Goal: Information Seeking & Learning: Learn about a topic

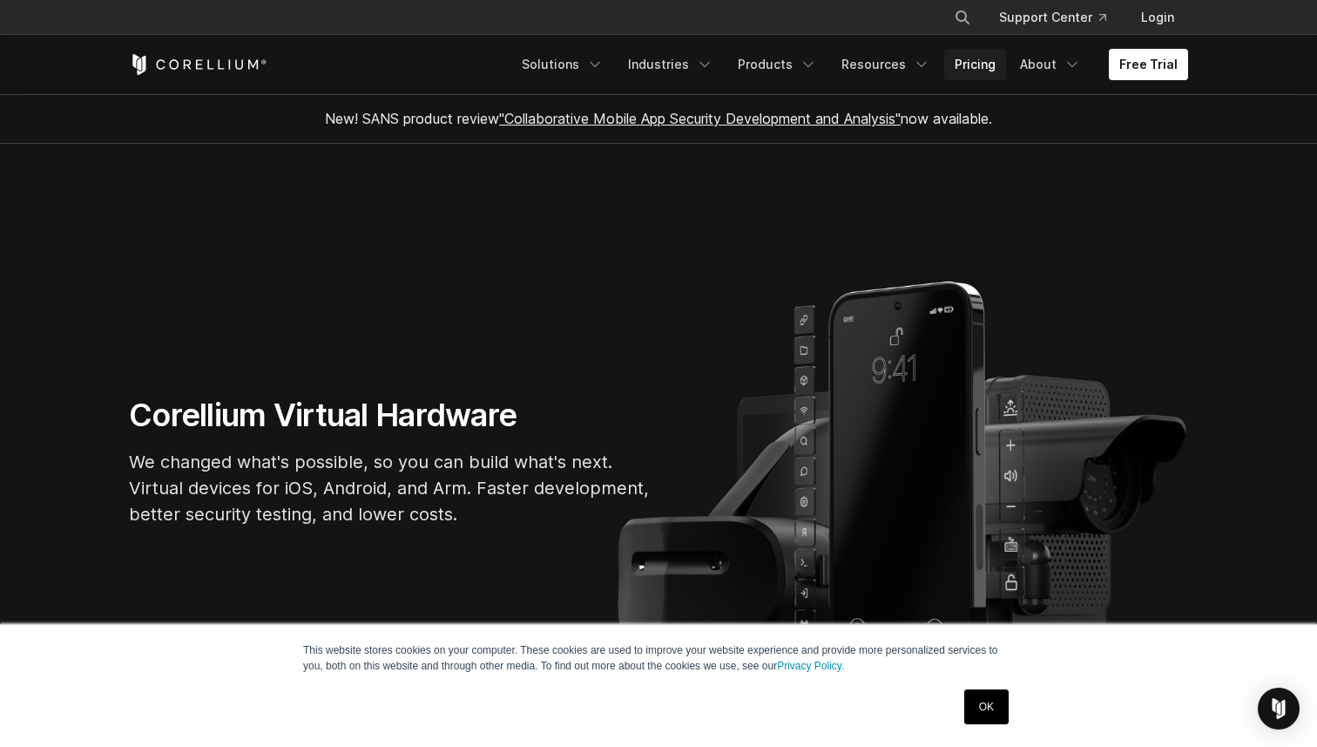
click at [960, 51] on link "Pricing" at bounding box center [975, 64] width 62 height 31
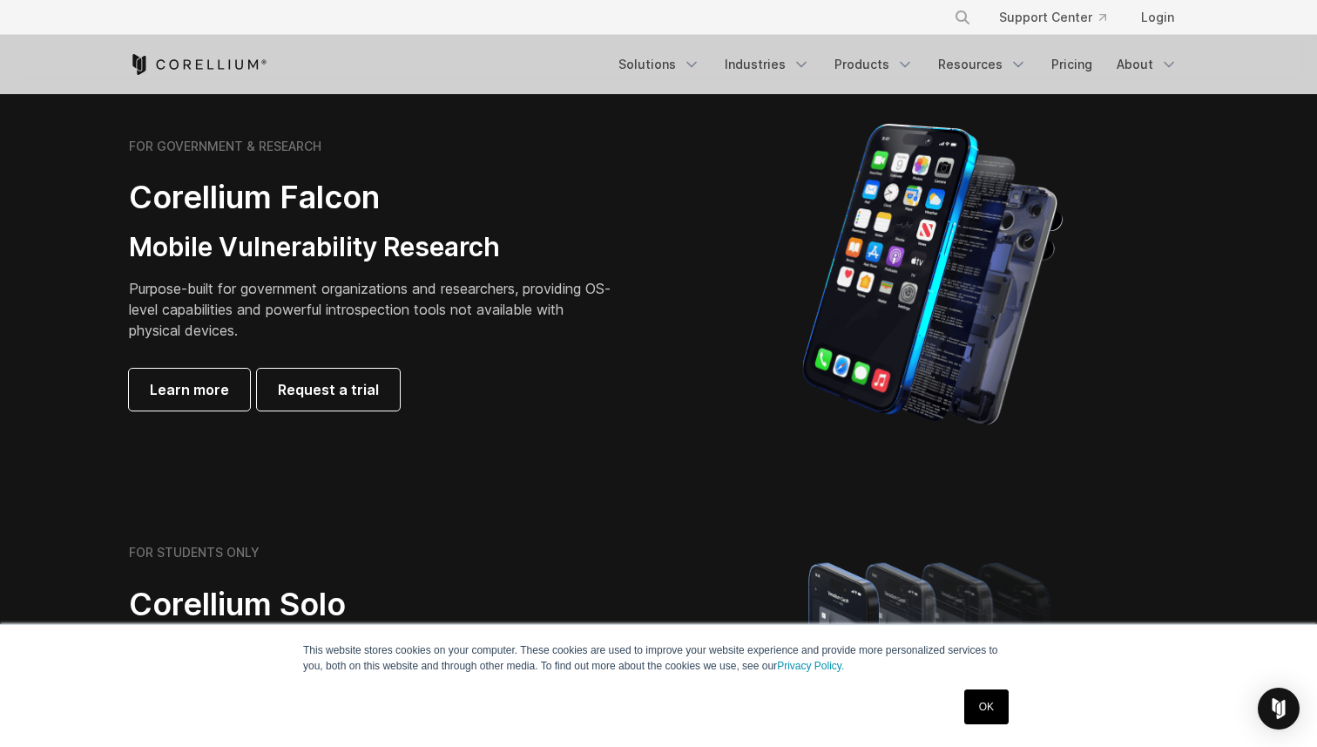
scroll to position [747, 0]
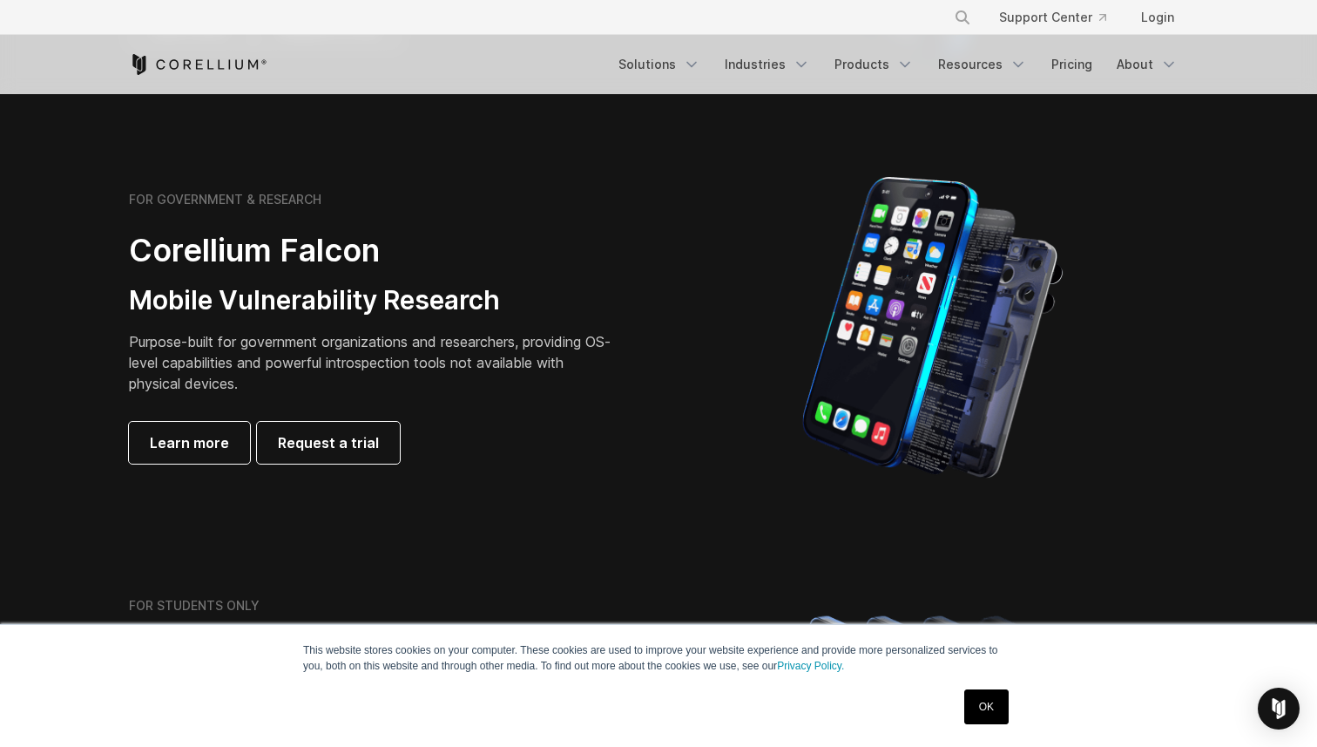
click at [985, 713] on link "OK" at bounding box center [986, 706] width 44 height 35
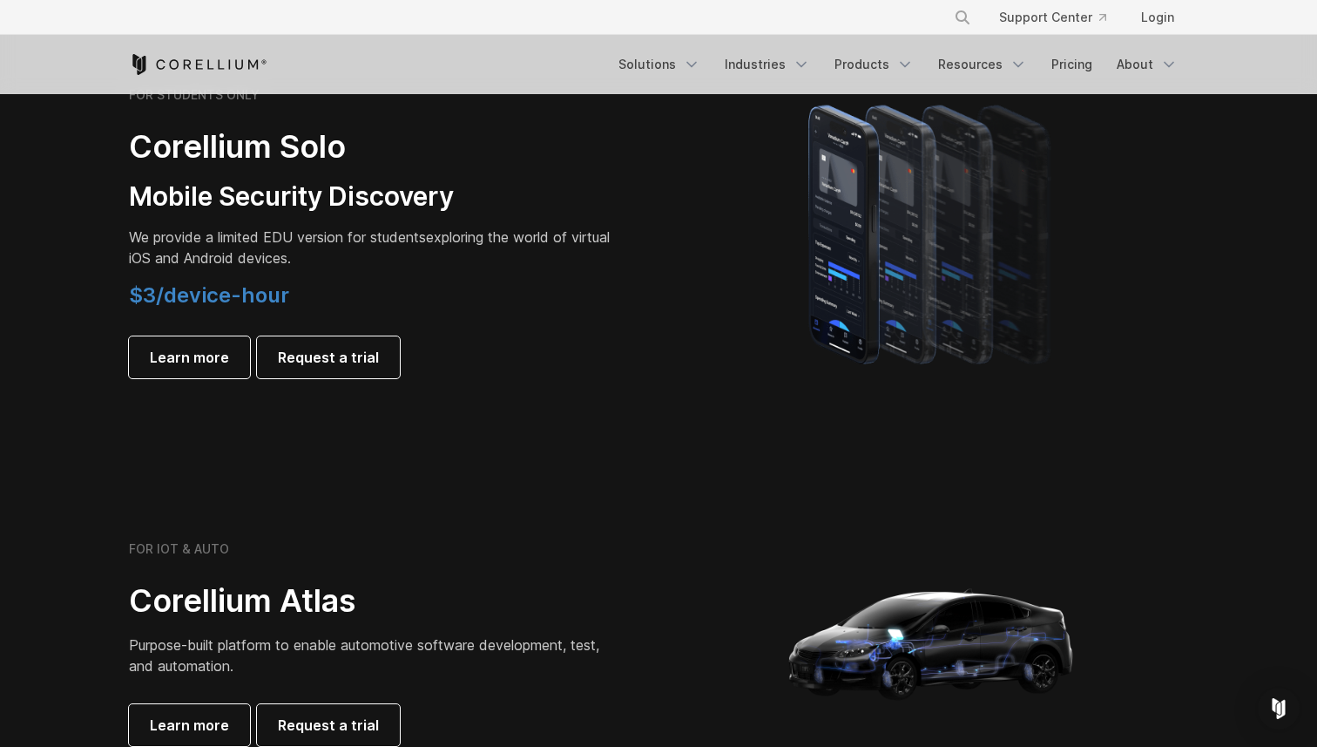
scroll to position [1258, 0]
drag, startPoint x: 252, startPoint y: 301, endPoint x: 318, endPoint y: 301, distance: 66.2
click at [318, 301] on h4 "$3/device-hour" at bounding box center [373, 294] width 488 height 26
click at [362, 288] on h4 "$3/device-hour" at bounding box center [373, 294] width 488 height 26
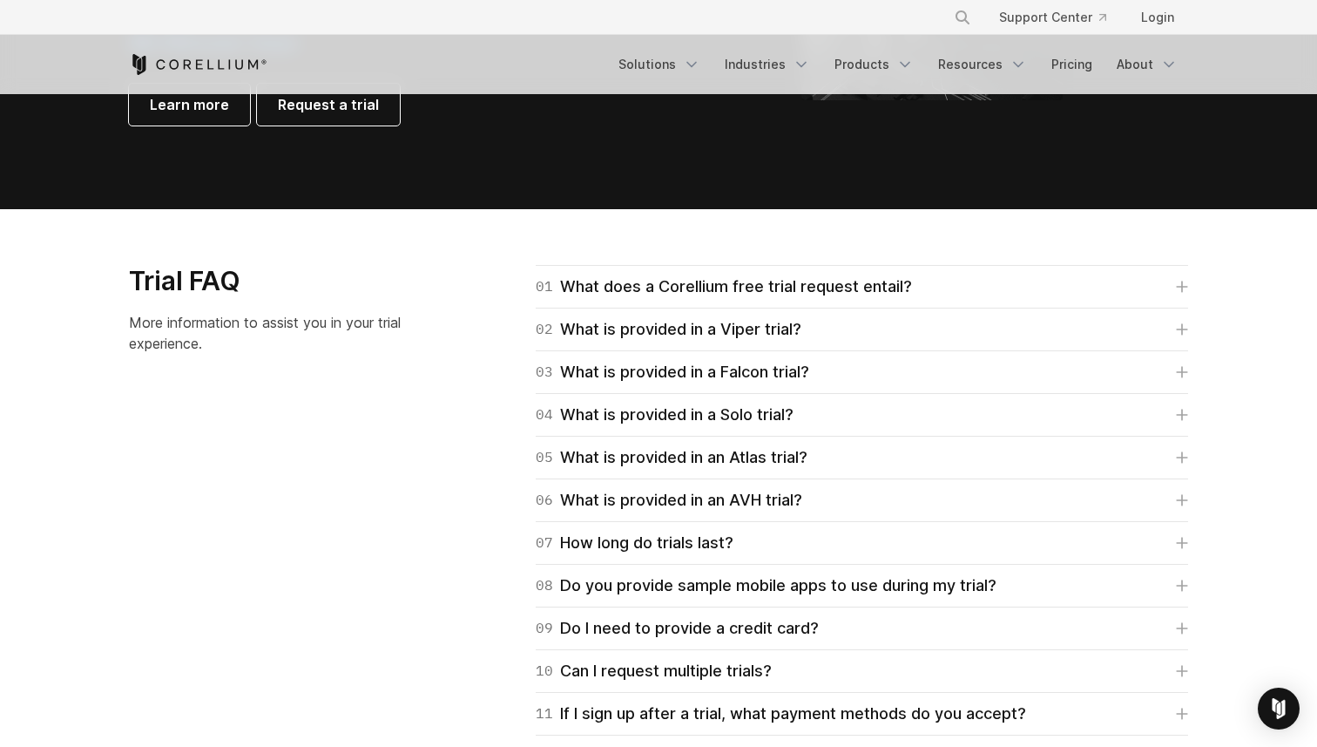
scroll to position [2359, 0]
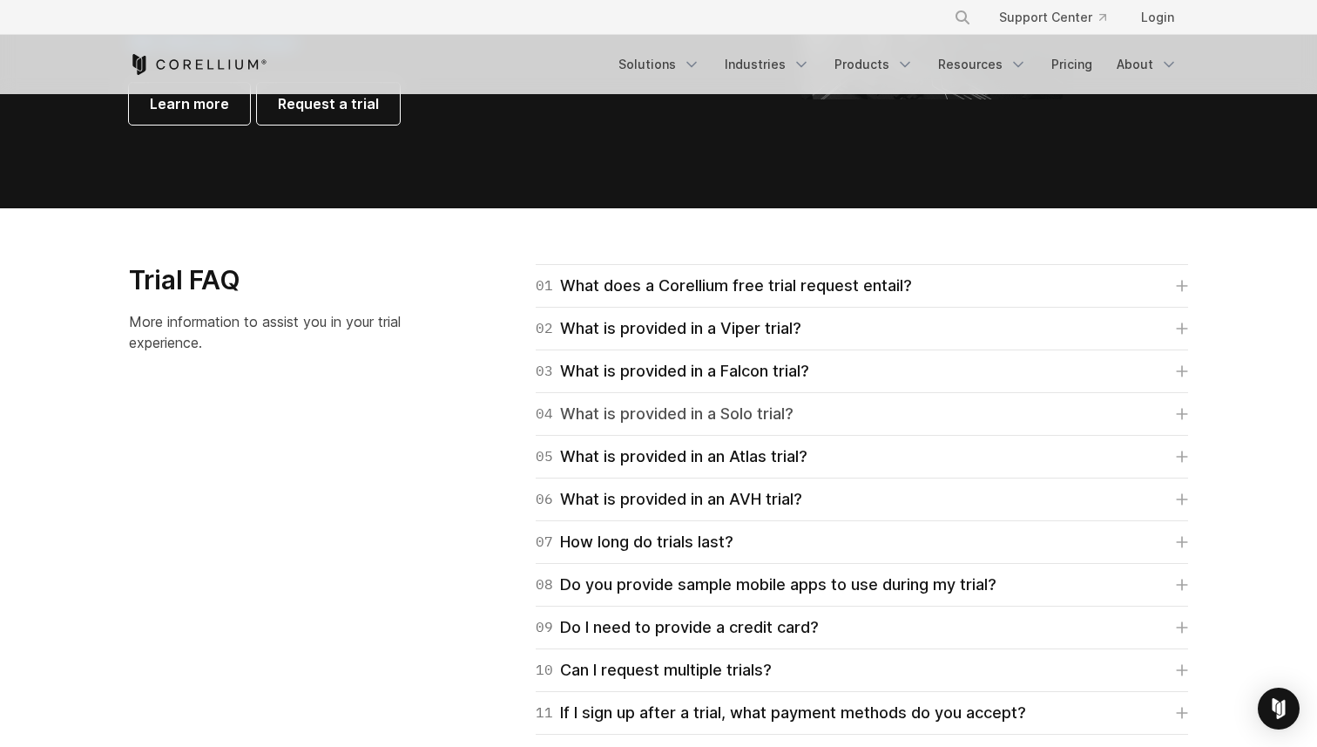
click at [653, 420] on div "04 What is provided in a Solo trial?" at bounding box center [665, 414] width 258 height 24
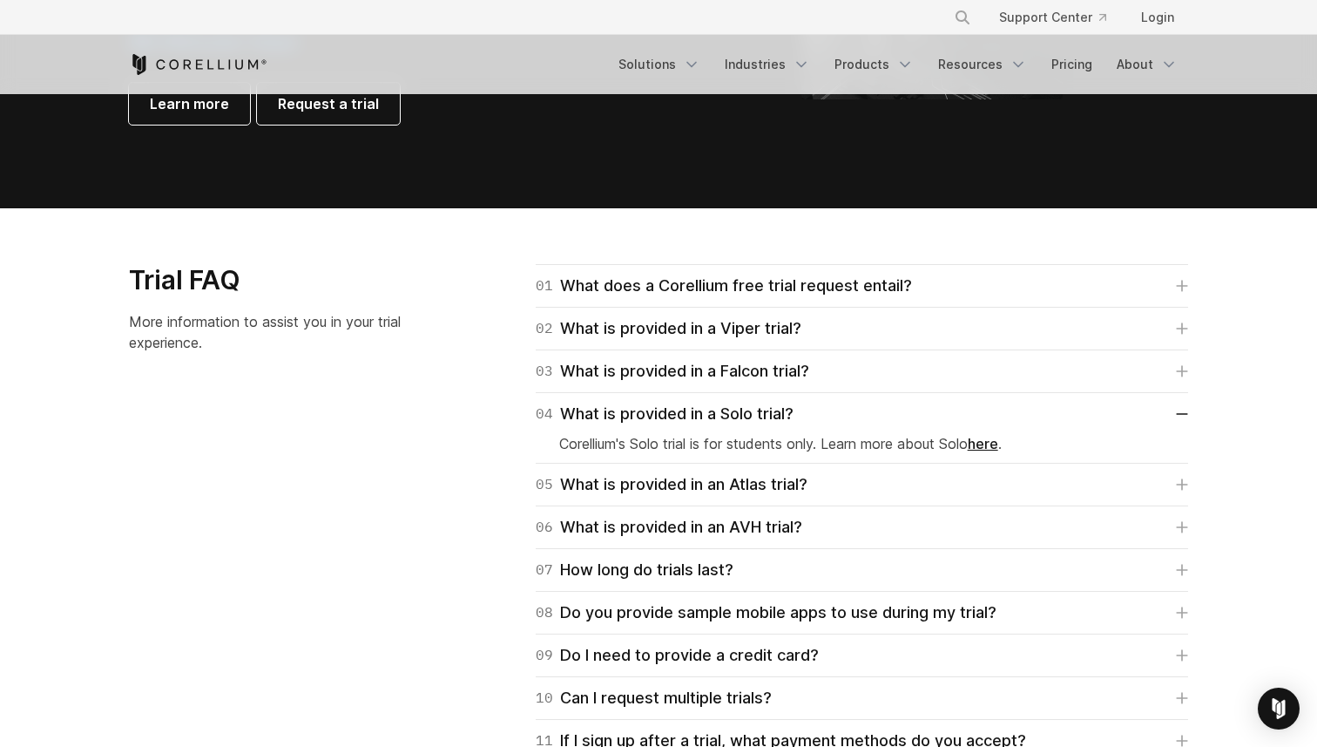
click at [998, 445] on link "here" at bounding box center [983, 443] width 30 height 17
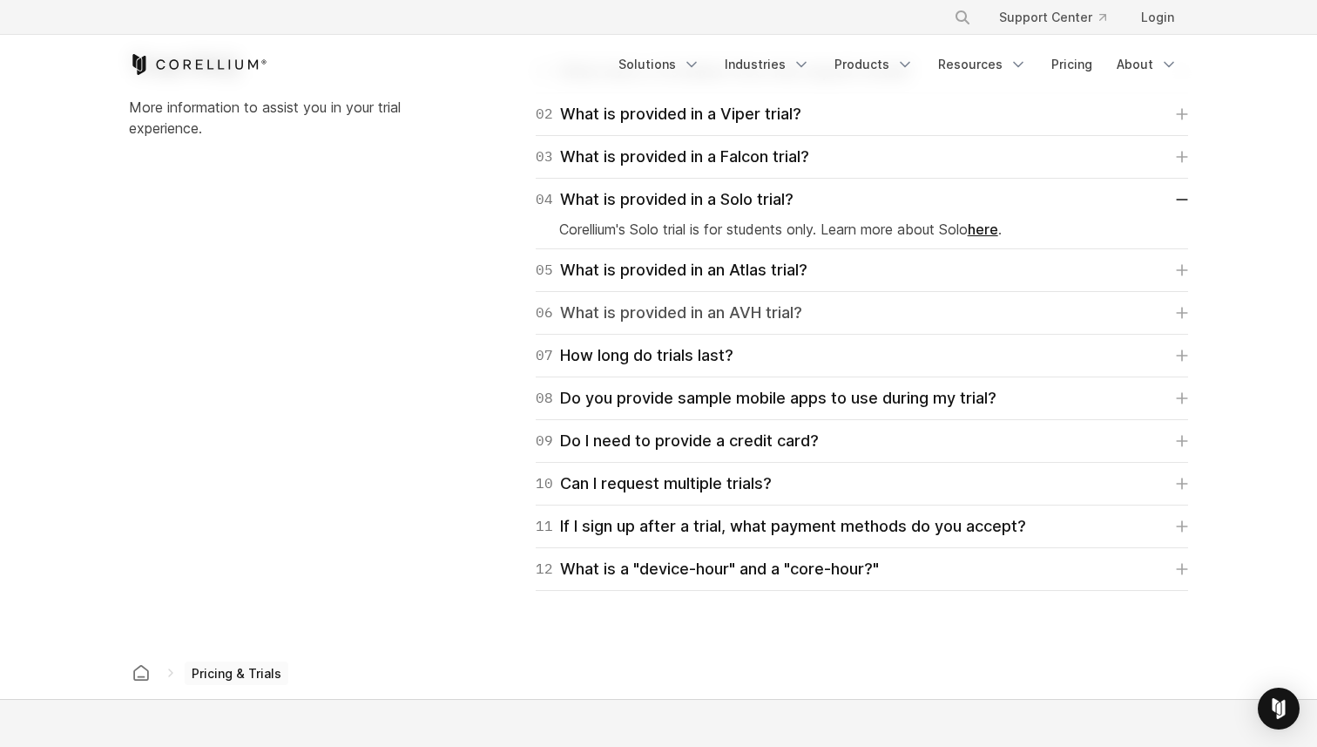
scroll to position [2565, 0]
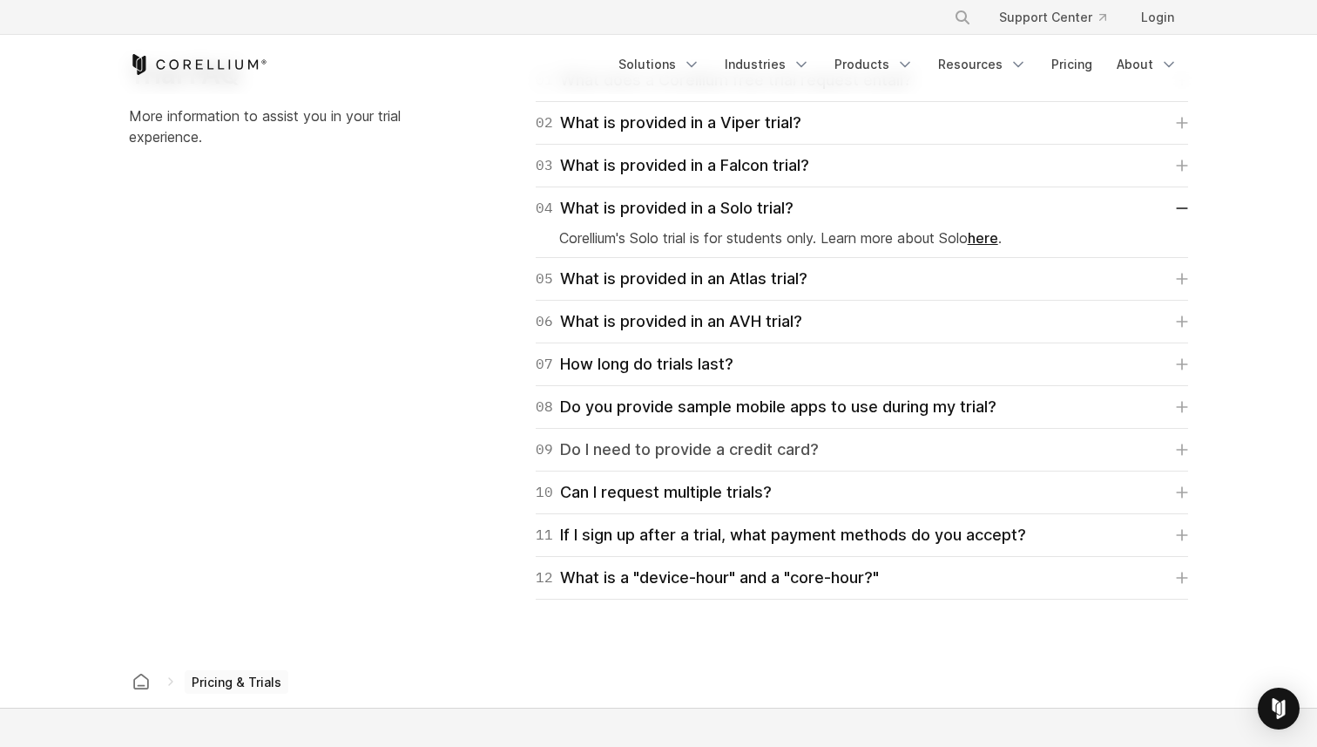
click at [731, 453] on div "09 Do I need to provide a credit card?" at bounding box center [677, 449] width 283 height 24
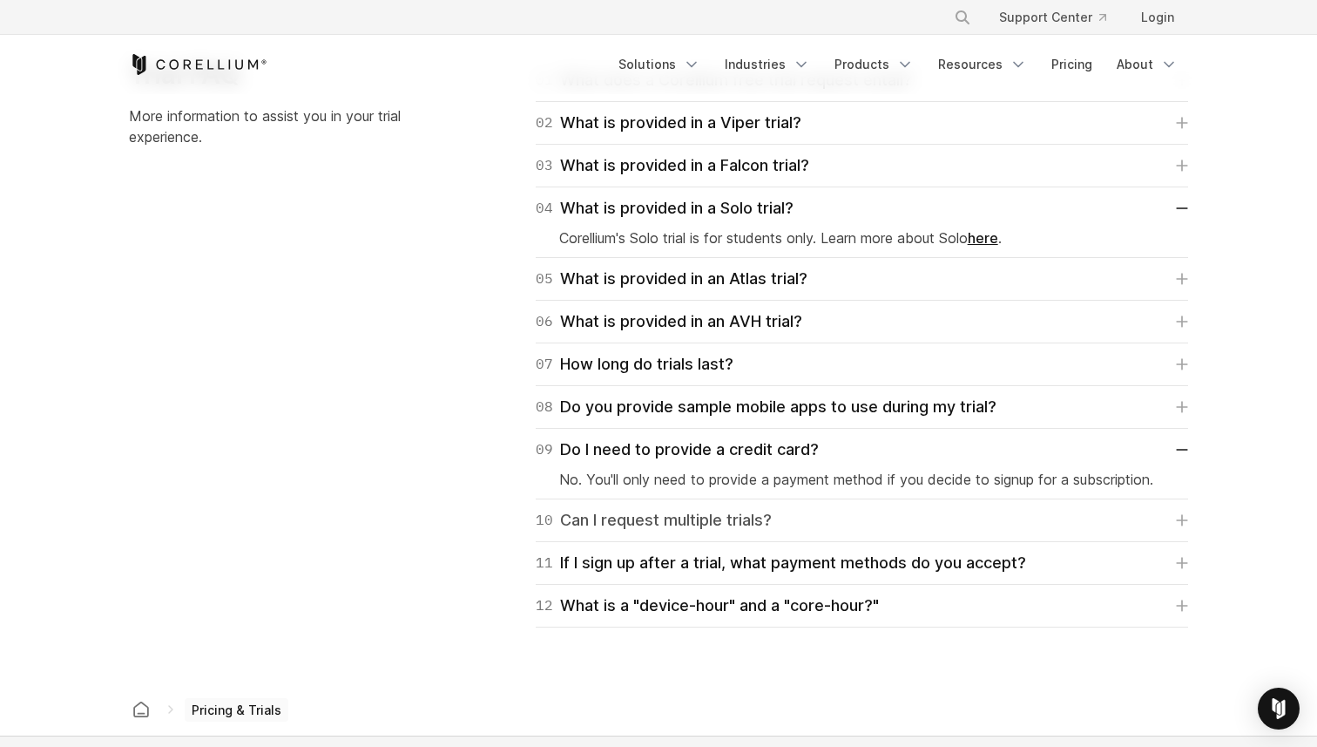
click at [704, 524] on div "10 Can I request multiple trials?" at bounding box center [654, 520] width 236 height 24
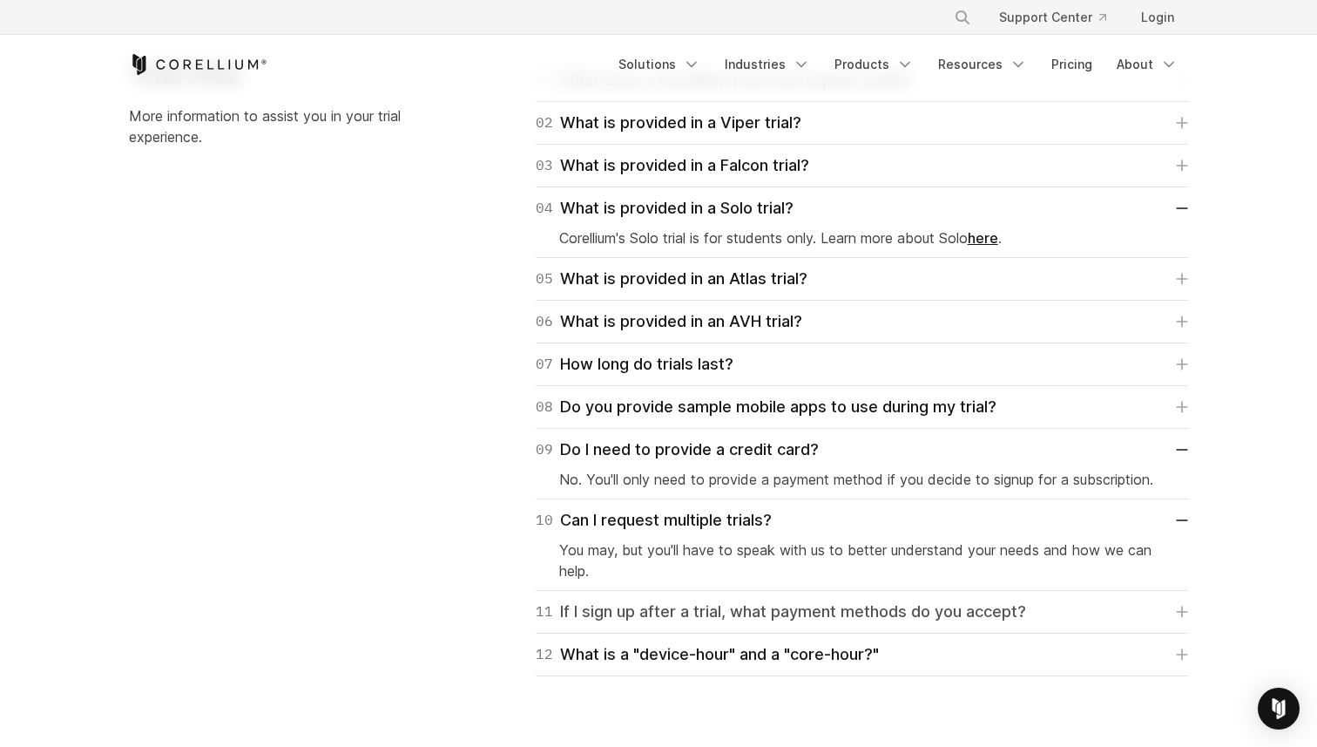
click at [731, 618] on div "11 If I sign up after a trial, what payment methods do you accept?" at bounding box center [781, 611] width 491 height 24
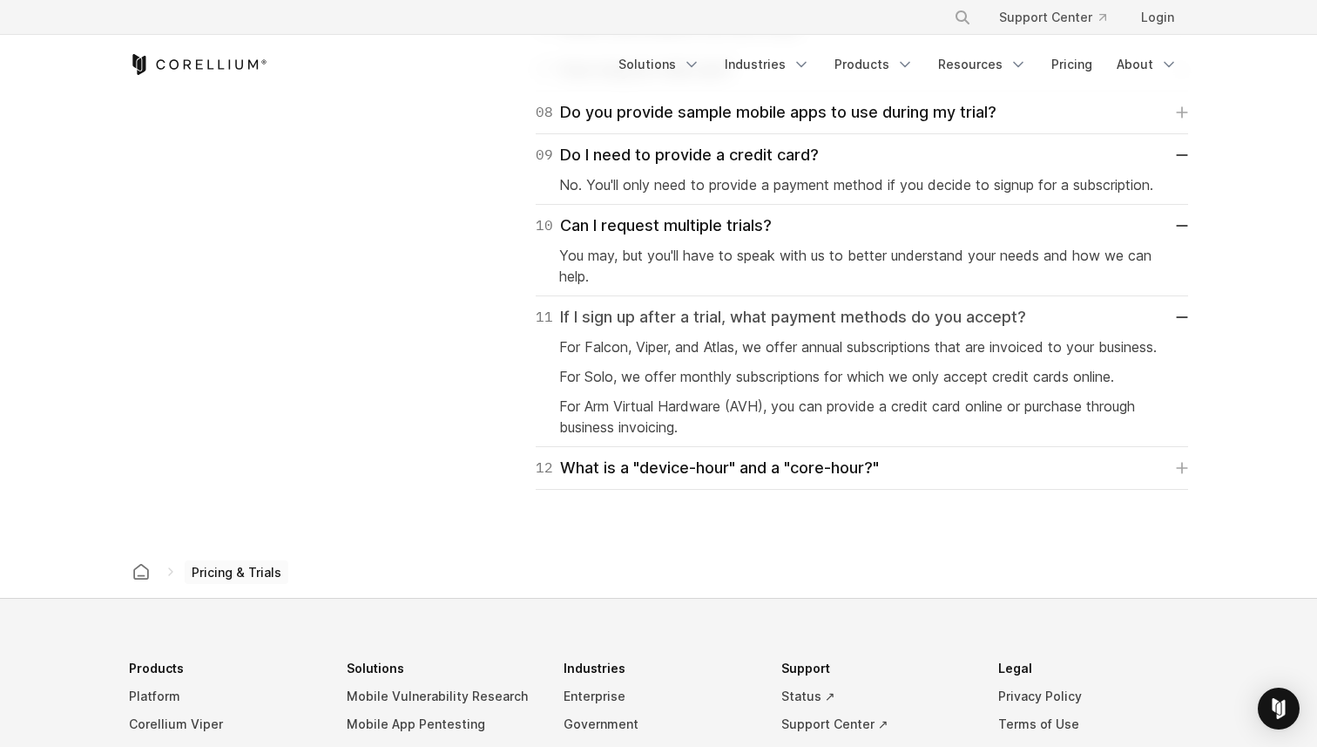
scroll to position [2860, 0]
click at [826, 479] on div "12 What is a "device-hour" and a "core-hour?"" at bounding box center [707, 467] width 343 height 24
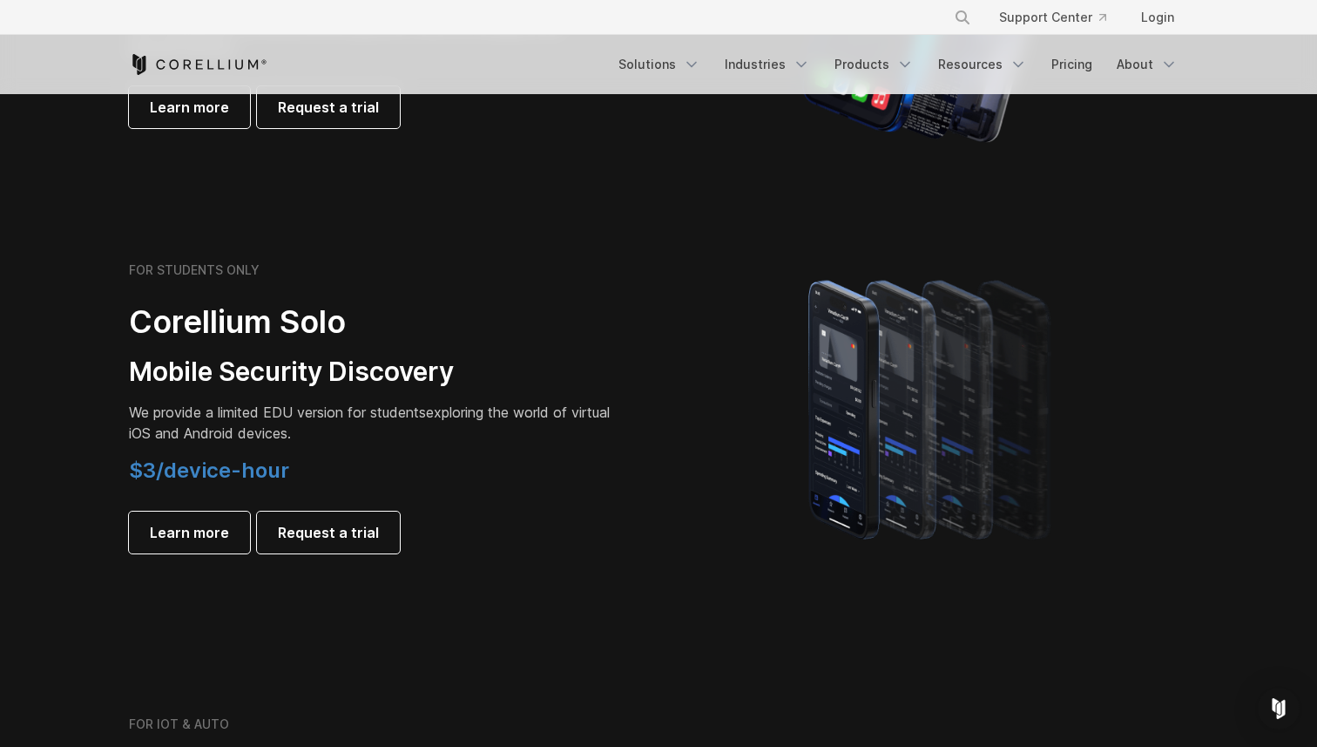
scroll to position [1081, 0]
click at [204, 539] on span "Learn more" at bounding box center [189, 533] width 79 height 21
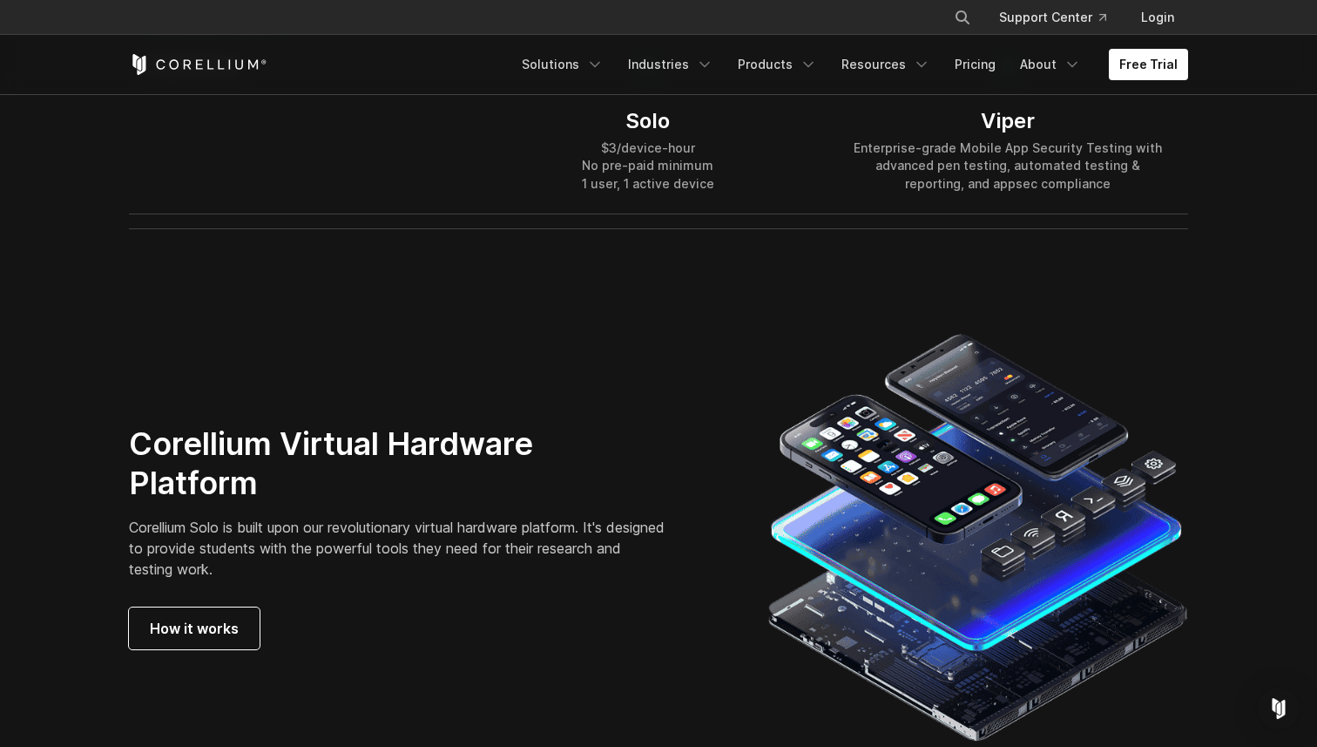
scroll to position [2787, 0]
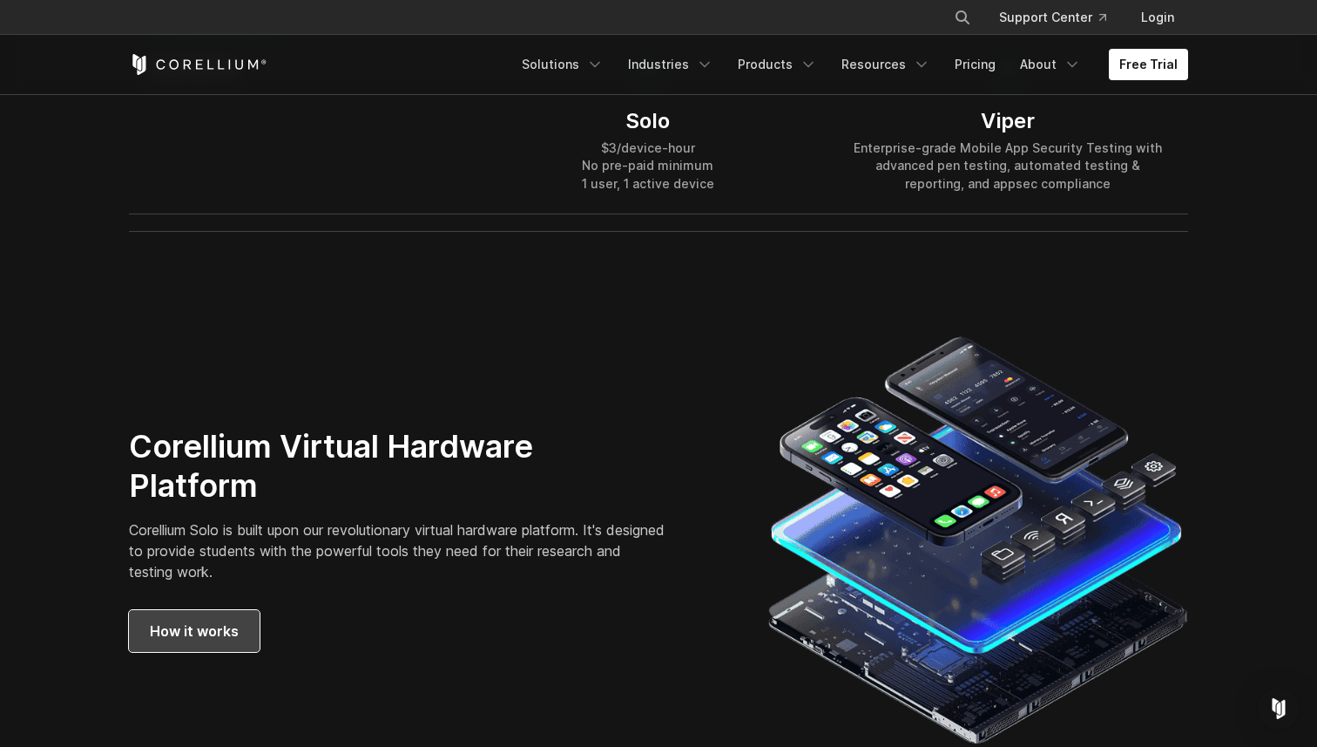
click at [219, 632] on span "How it works" at bounding box center [194, 630] width 89 height 21
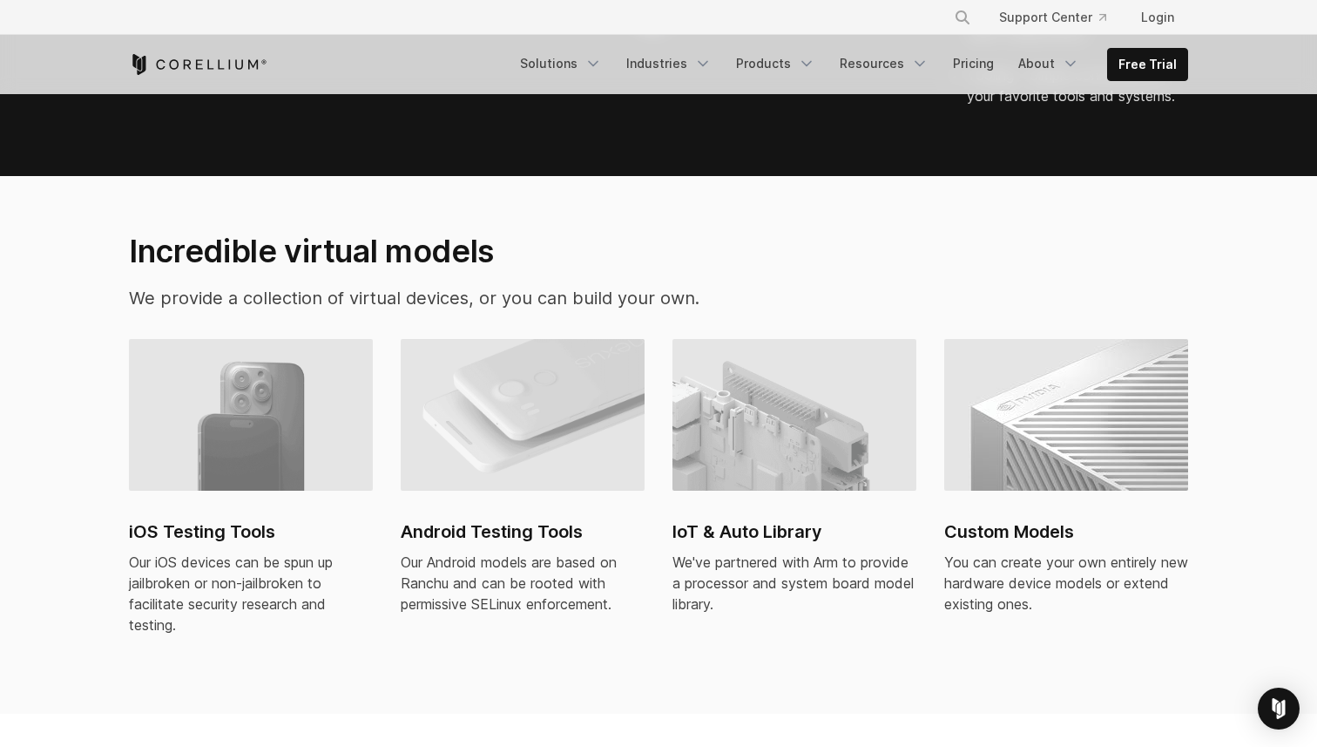
scroll to position [1052, 0]
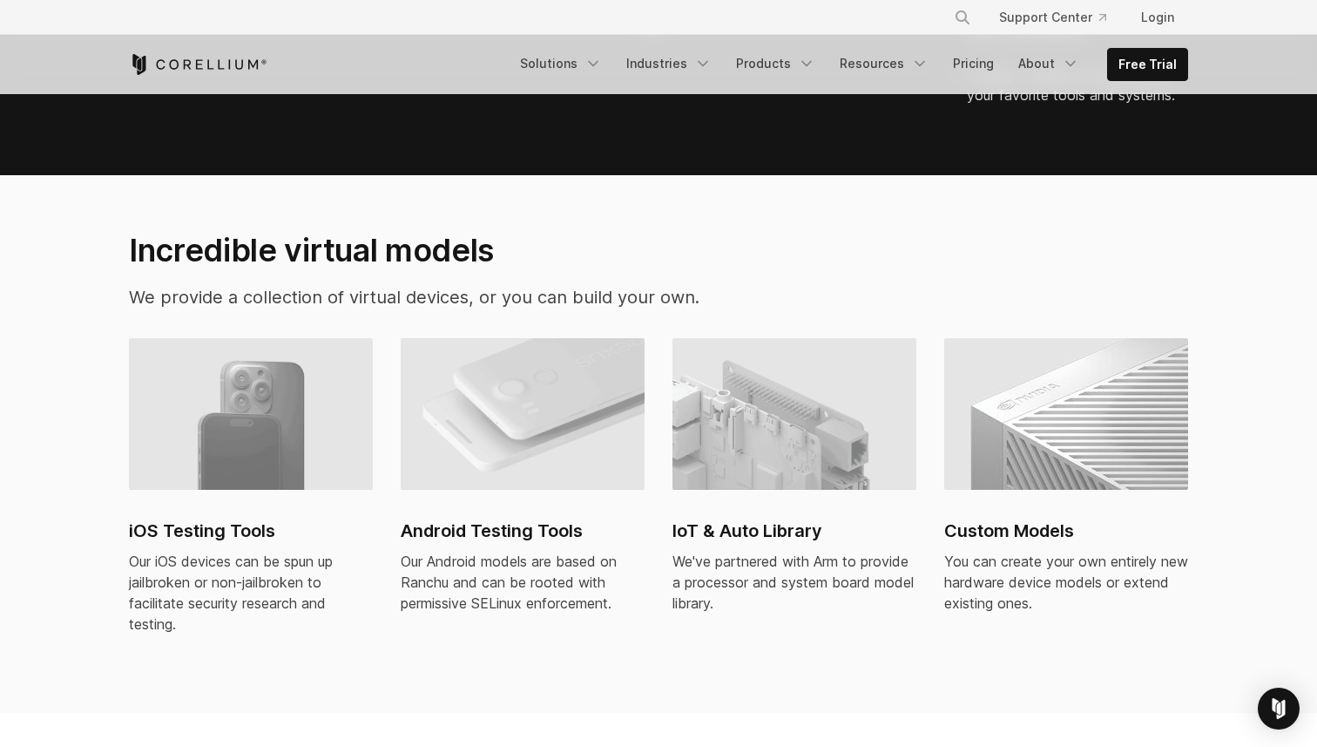
drag, startPoint x: 274, startPoint y: 537, endPoint x: 274, endPoint y: 606, distance: 68.8
click at [274, 606] on div "Our iOS devices can be spun up jailbroken or non-jailbroken to facilitate secur…" at bounding box center [251, 593] width 244 height 84
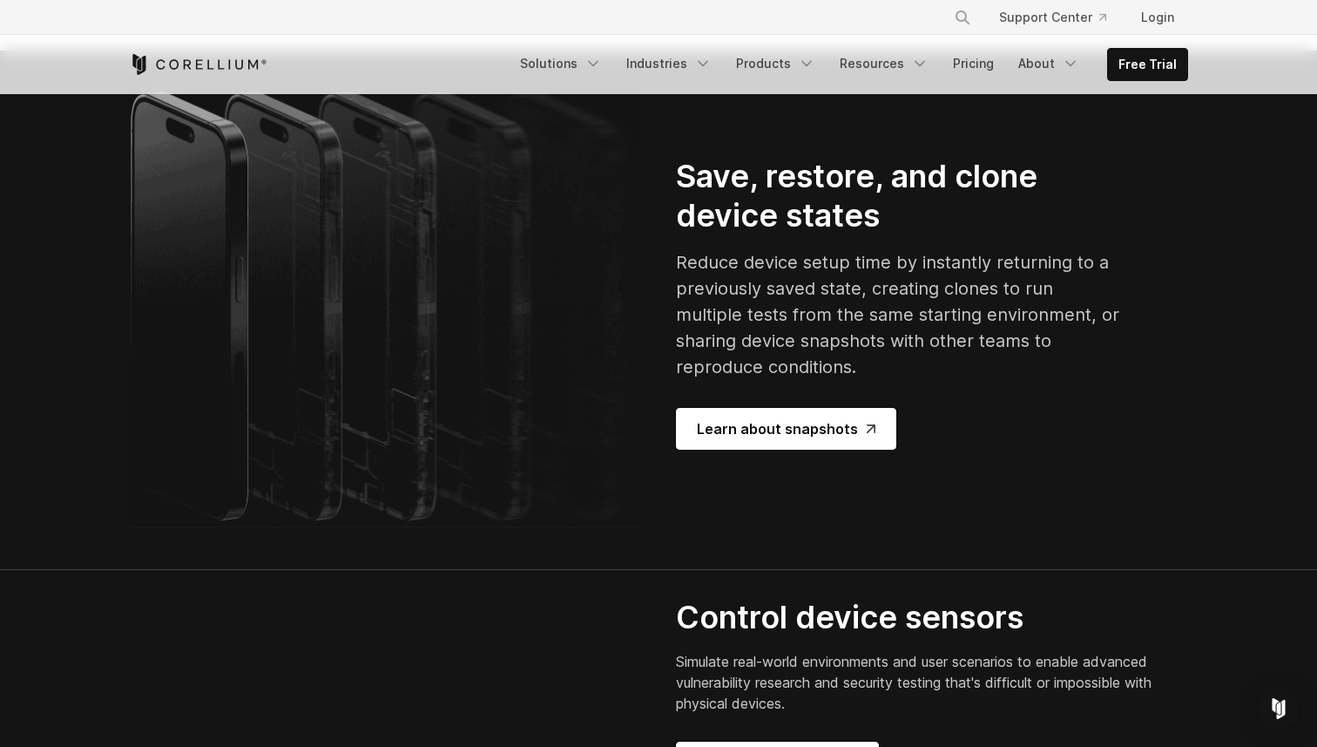
scroll to position [3283, 0]
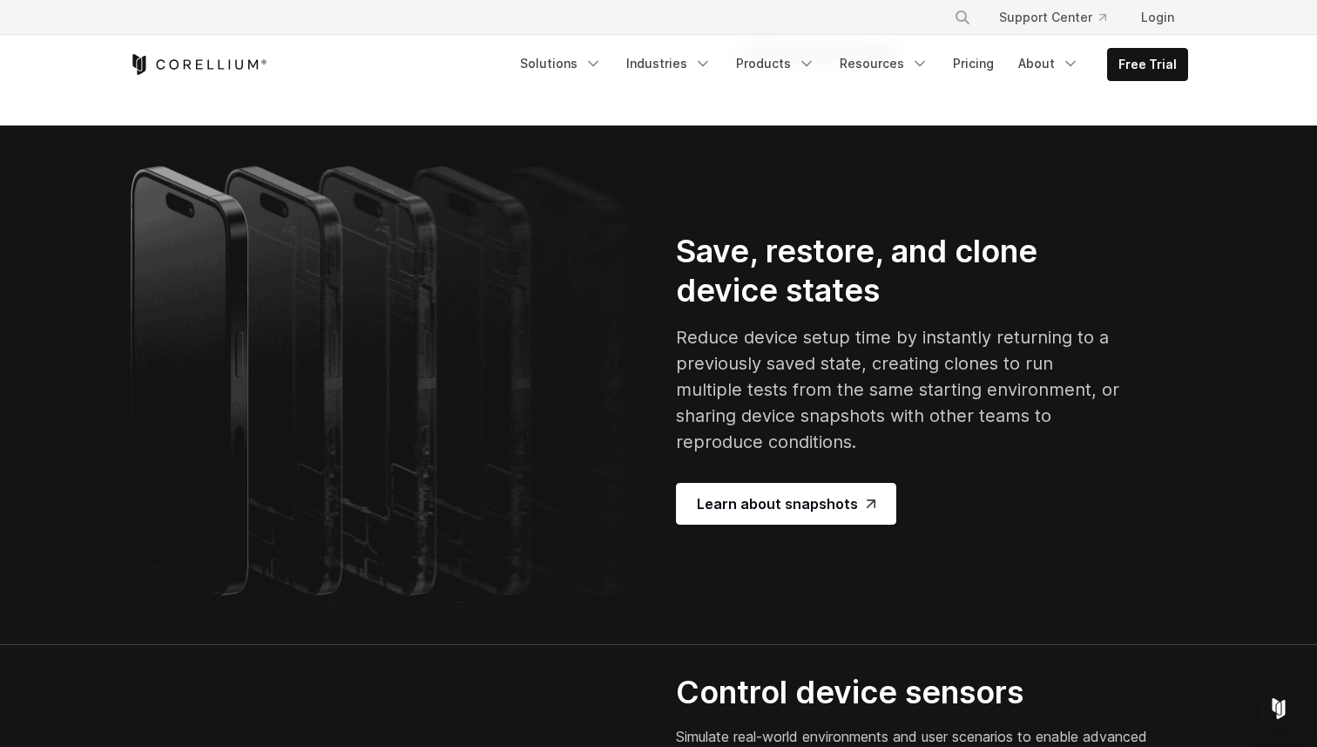
click at [763, 60] on span "Let's hook some code" at bounding box center [820, 53] width 158 height 14
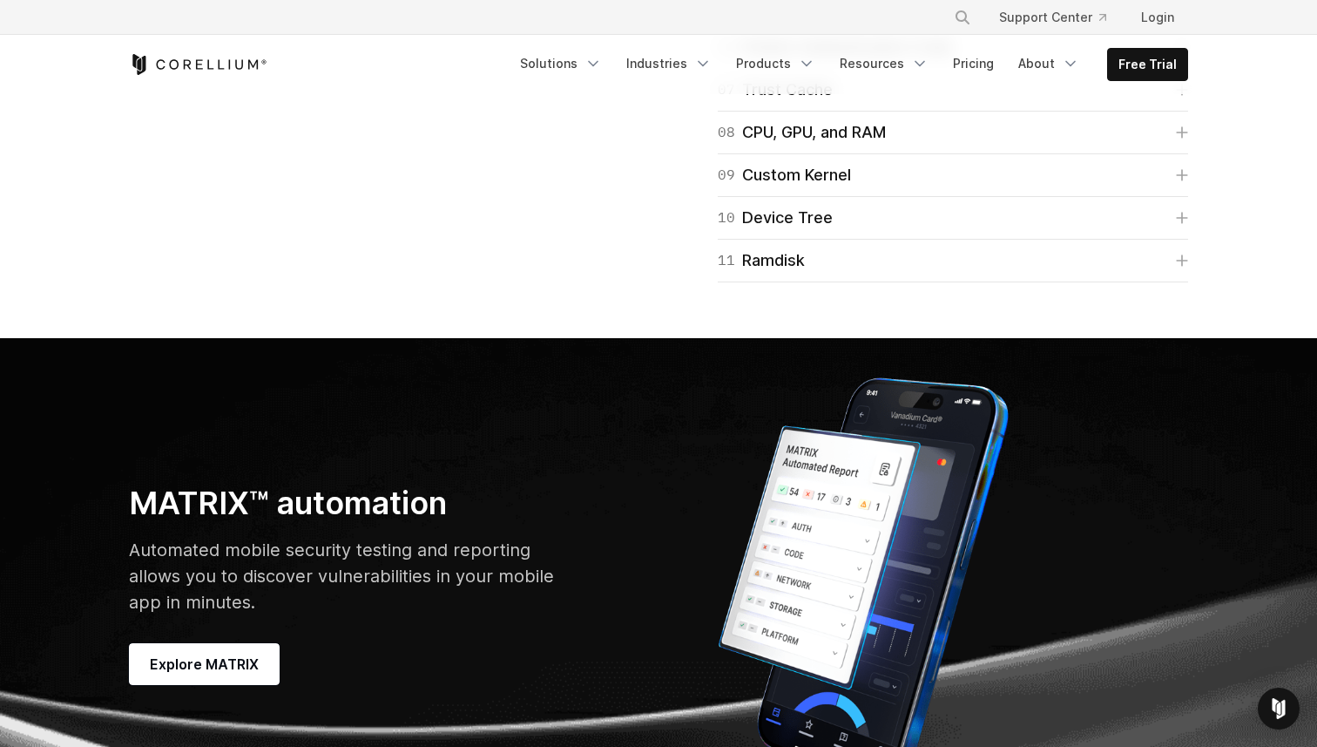
scroll to position [4812, 0]
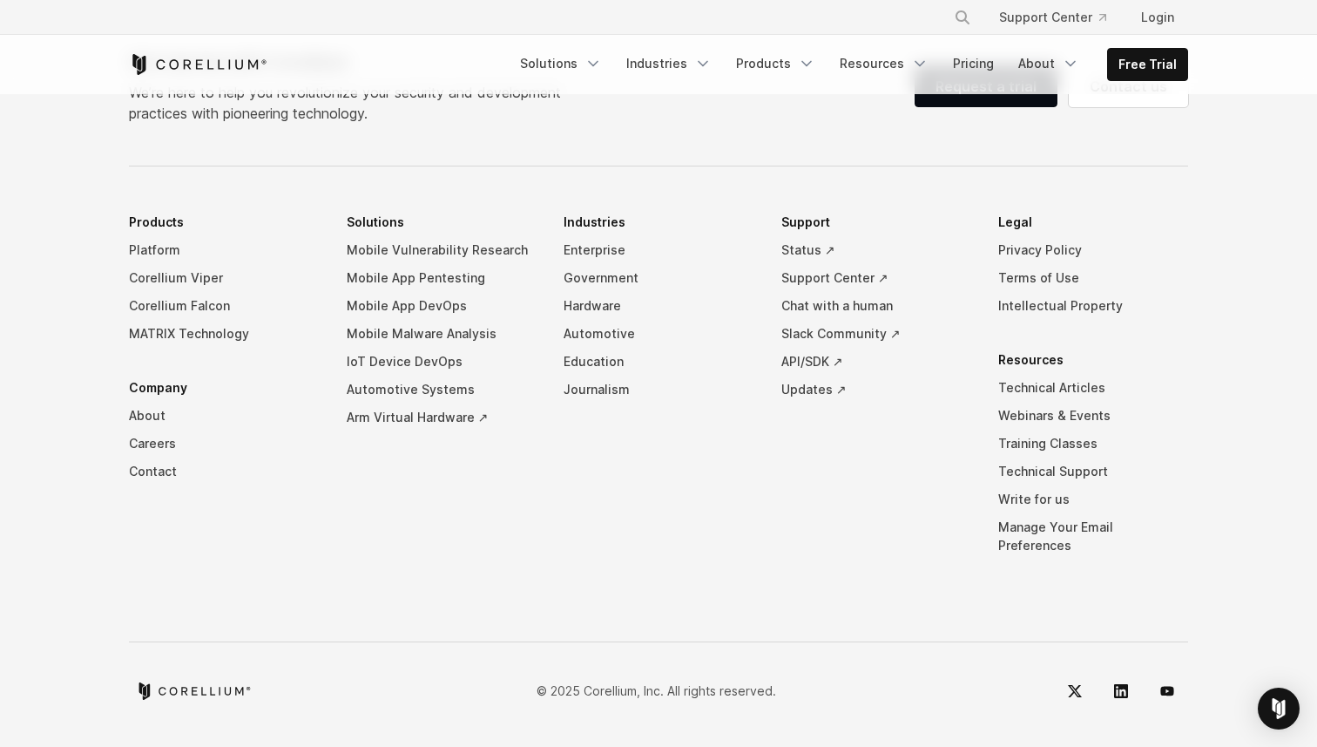
scroll to position [8576, 0]
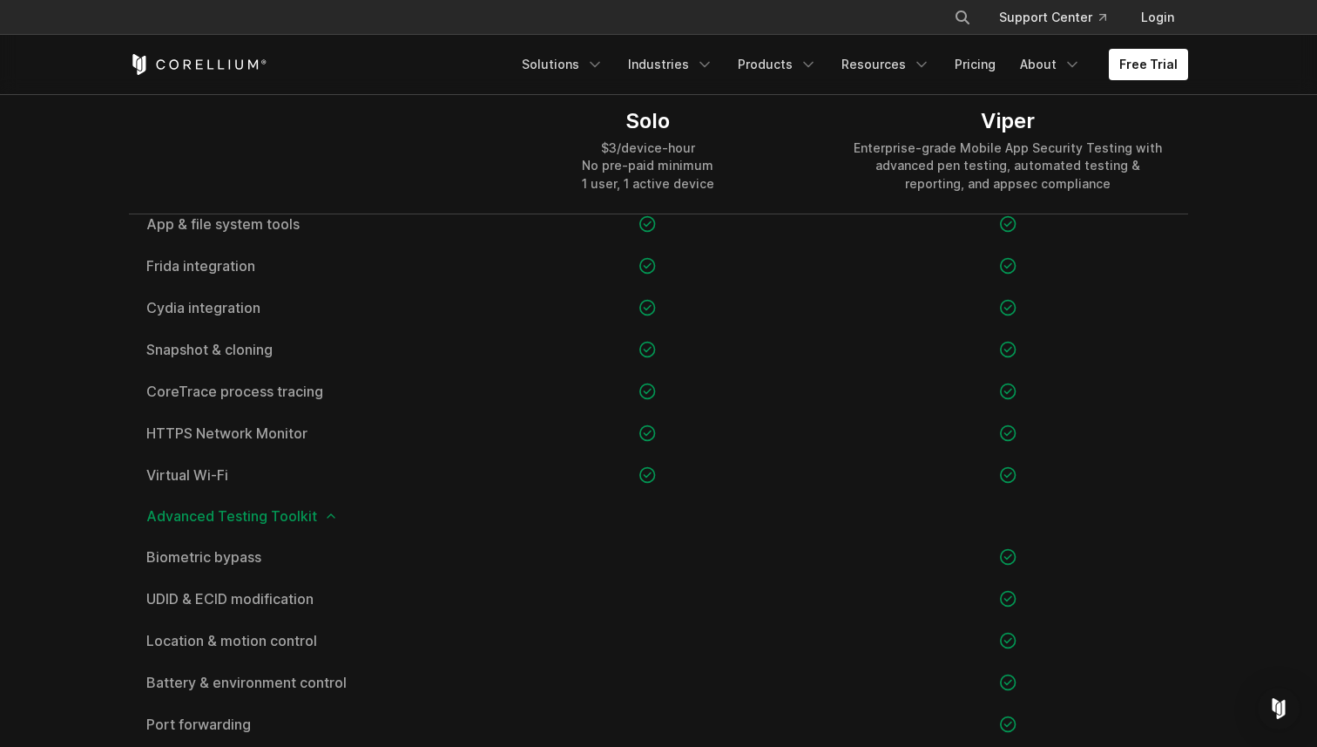
scroll to position [1671, 0]
